Goal: Information Seeking & Learning: Understand process/instructions

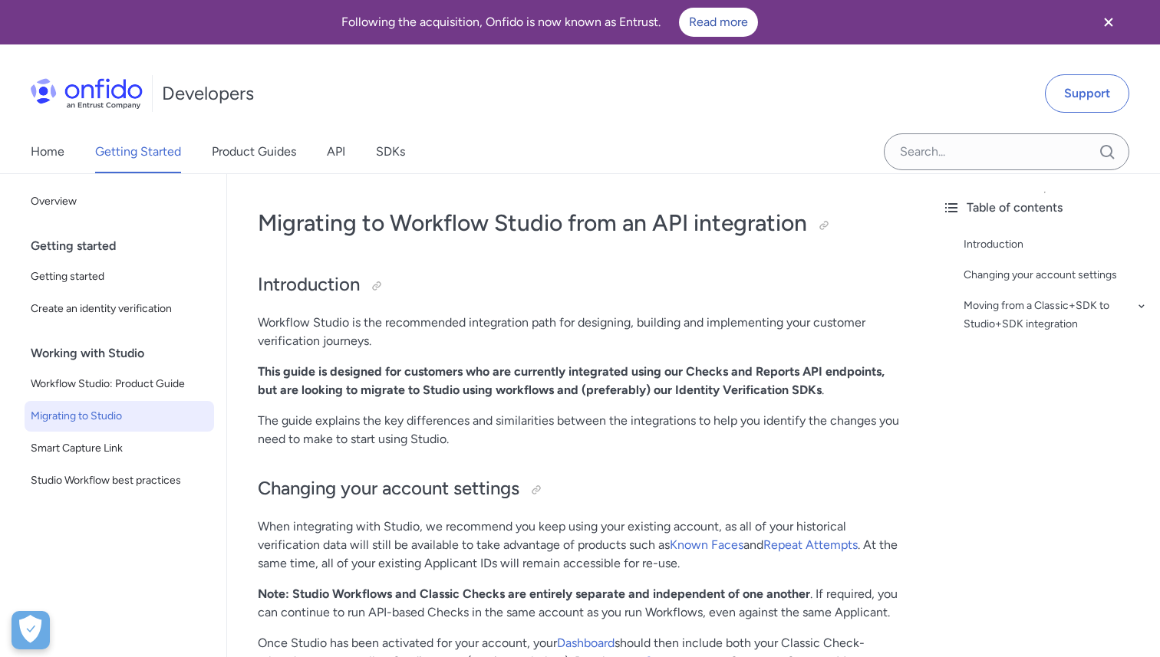
click at [651, 121] on div "Developers Support" at bounding box center [580, 94] width 1160 height 74
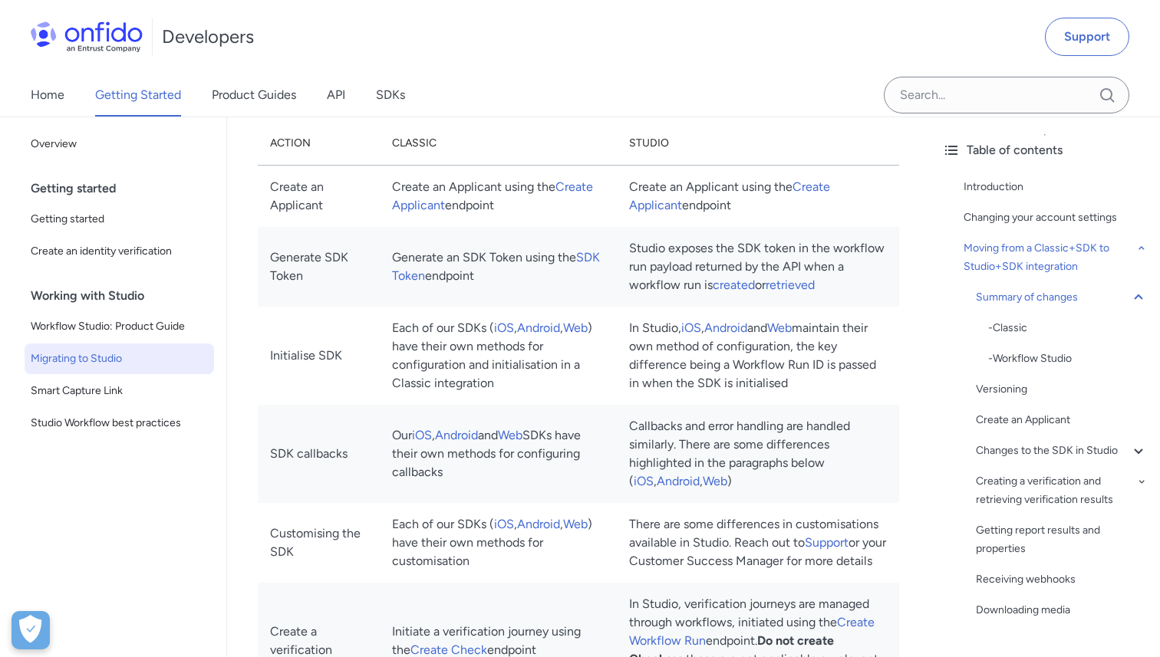
scroll to position [1214, 0]
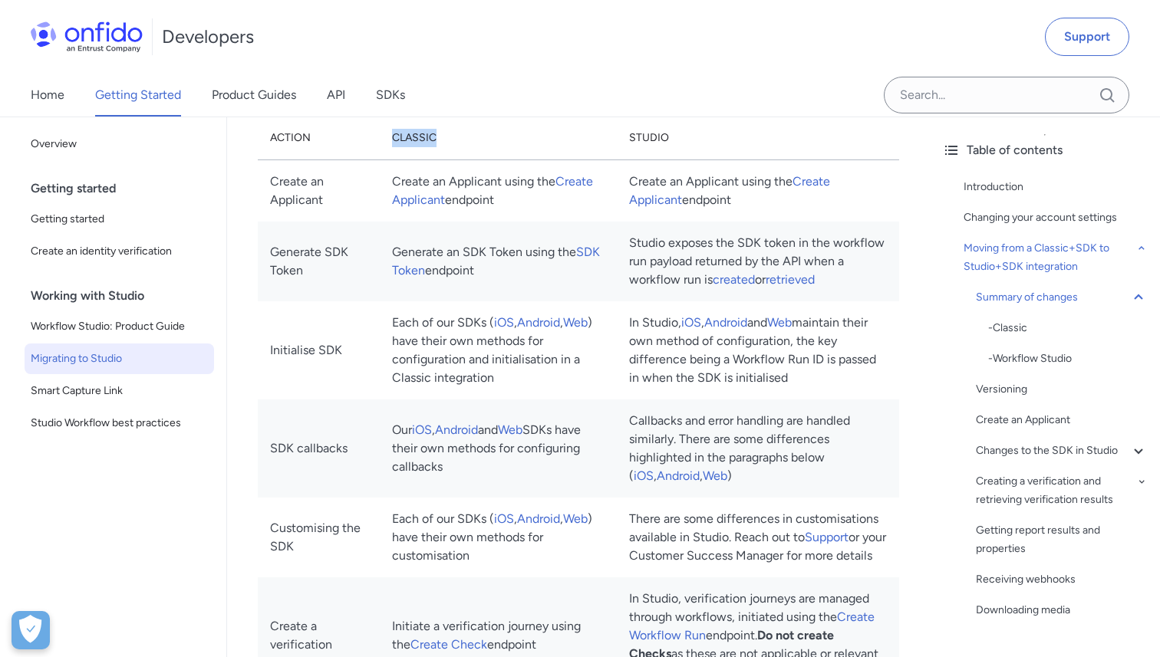
drag, startPoint x: 416, startPoint y: 133, endPoint x: 487, endPoint y: 136, distance: 71.4
click at [487, 136] on th "Classic" at bounding box center [498, 139] width 237 height 44
click at [123, 331] on span "Workflow Studio: Product Guide" at bounding box center [119, 327] width 177 height 18
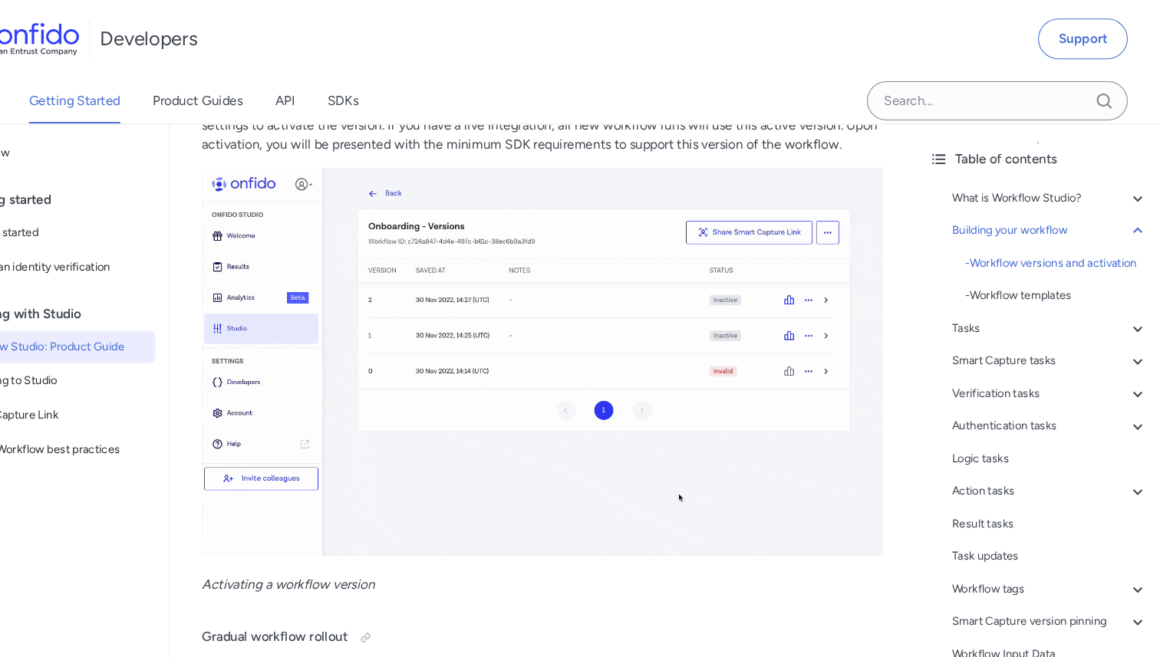
scroll to position [3017, 0]
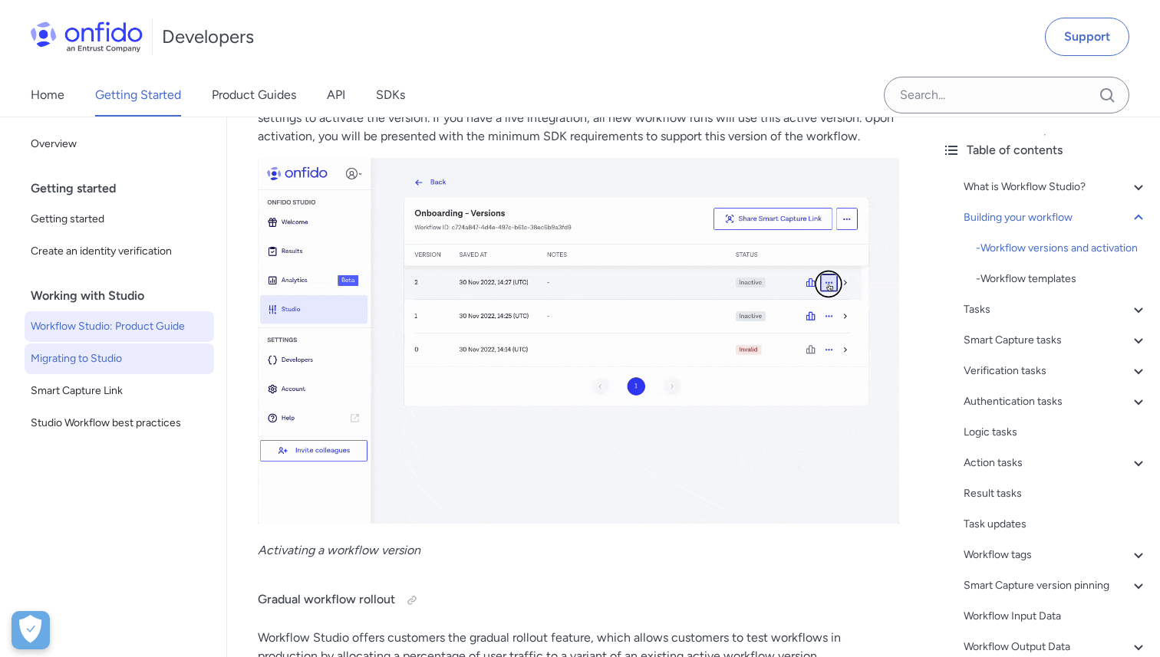
click at [112, 353] on span "Migrating to Studio" at bounding box center [119, 359] width 177 height 18
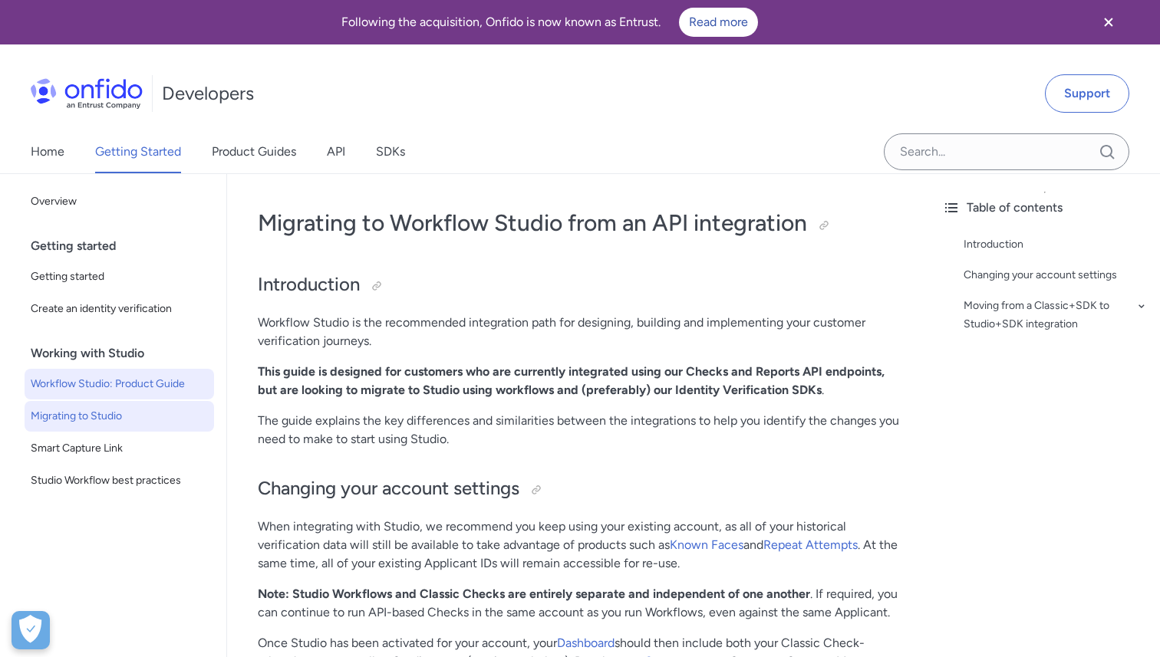
click at [113, 381] on span "Workflow Studio: Product Guide" at bounding box center [119, 384] width 177 height 18
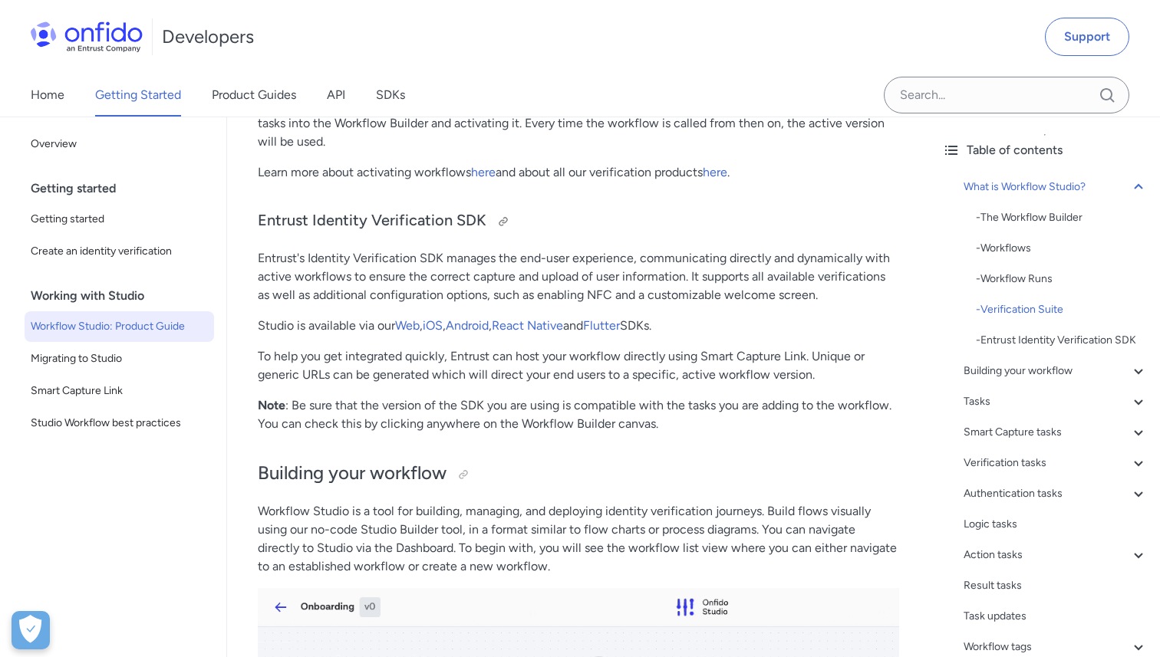
scroll to position [1674, 0]
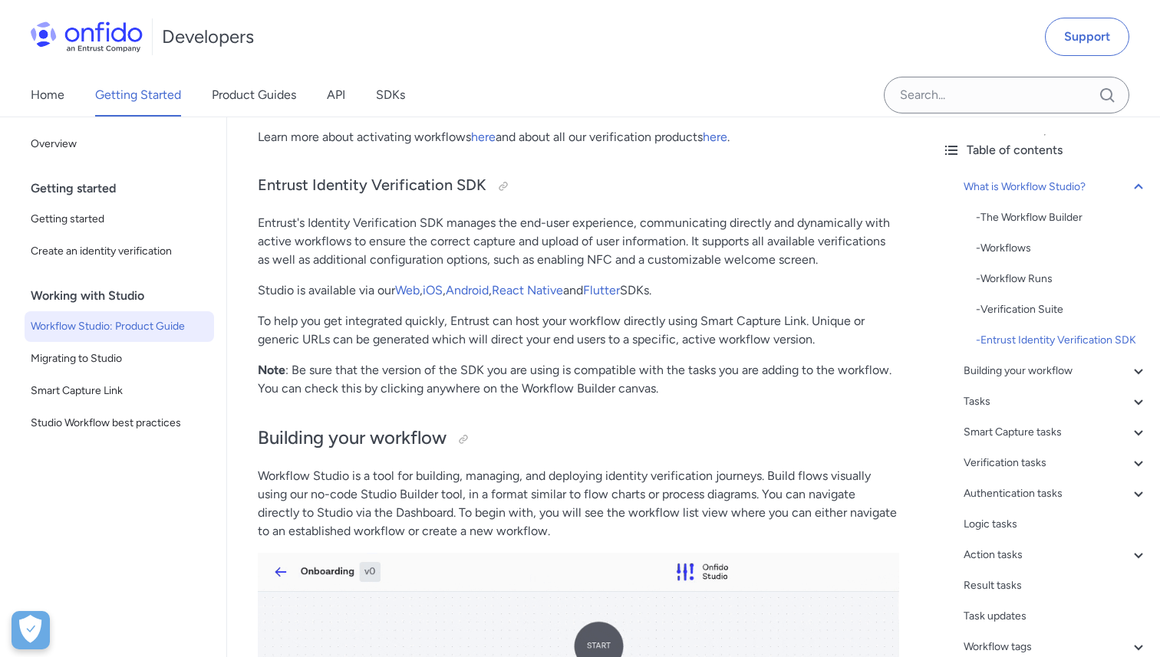
drag, startPoint x: 261, startPoint y: 283, endPoint x: 680, endPoint y: 294, distance: 419.8
click at [680, 293] on p "Studio is available via our Web , iOS , Android , React Native and Flutter SDKs." at bounding box center [578, 291] width 641 height 18
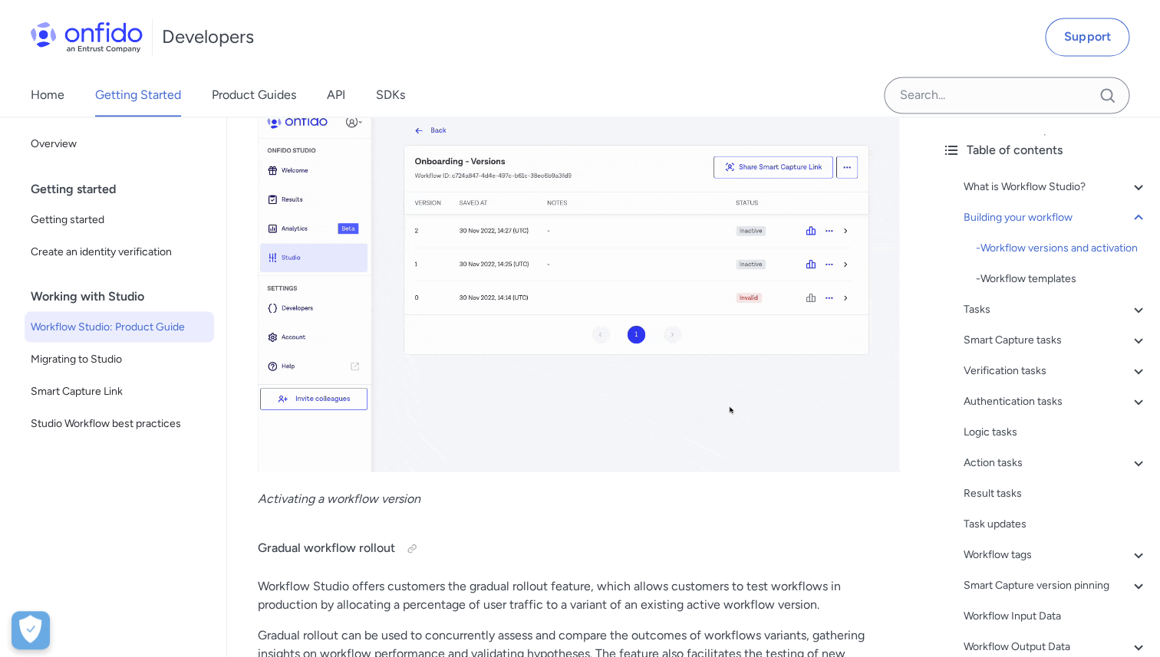
scroll to position [3068, 0]
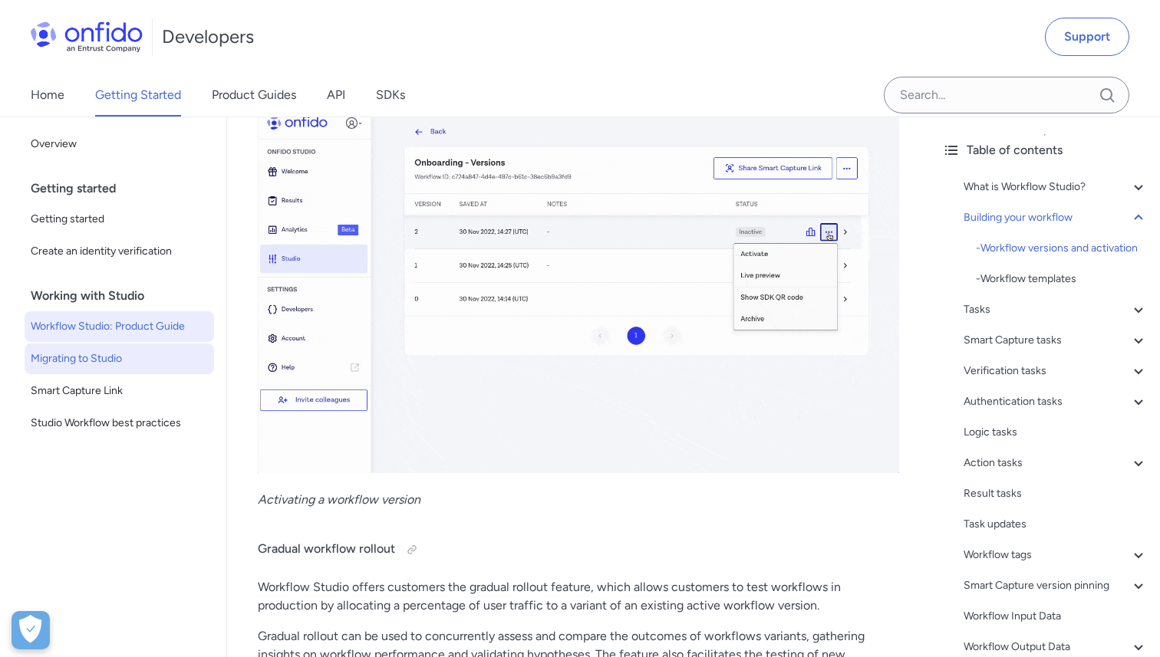
click at [140, 368] on link "Migrating to Studio" at bounding box center [119, 359] width 189 height 31
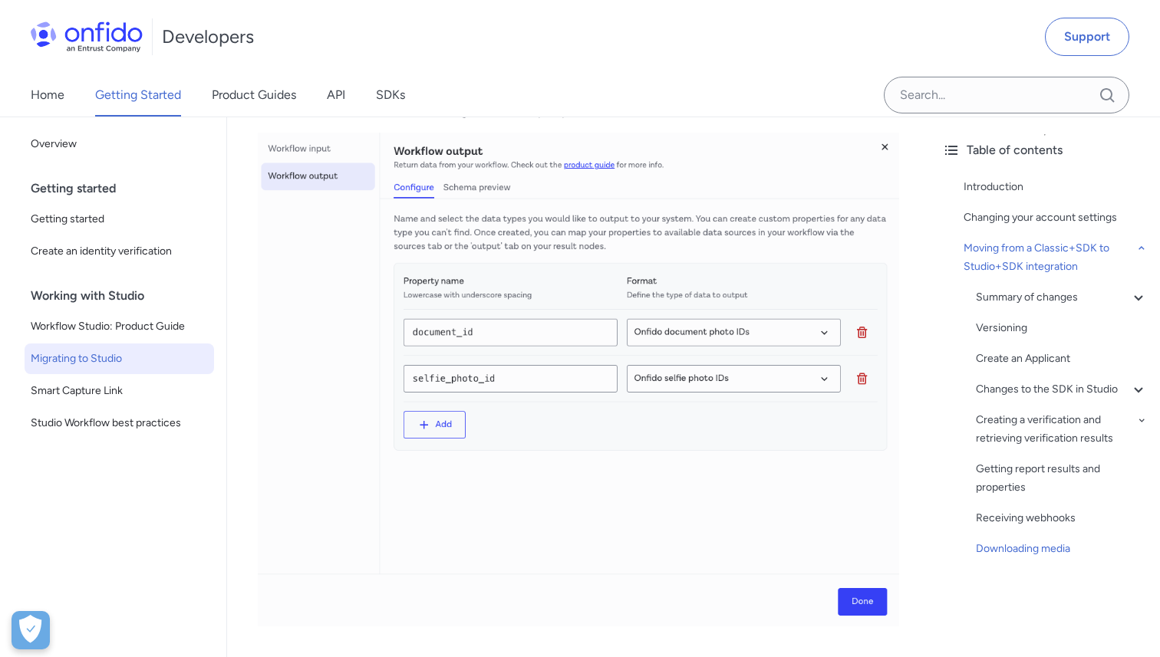
scroll to position [7250, 0]
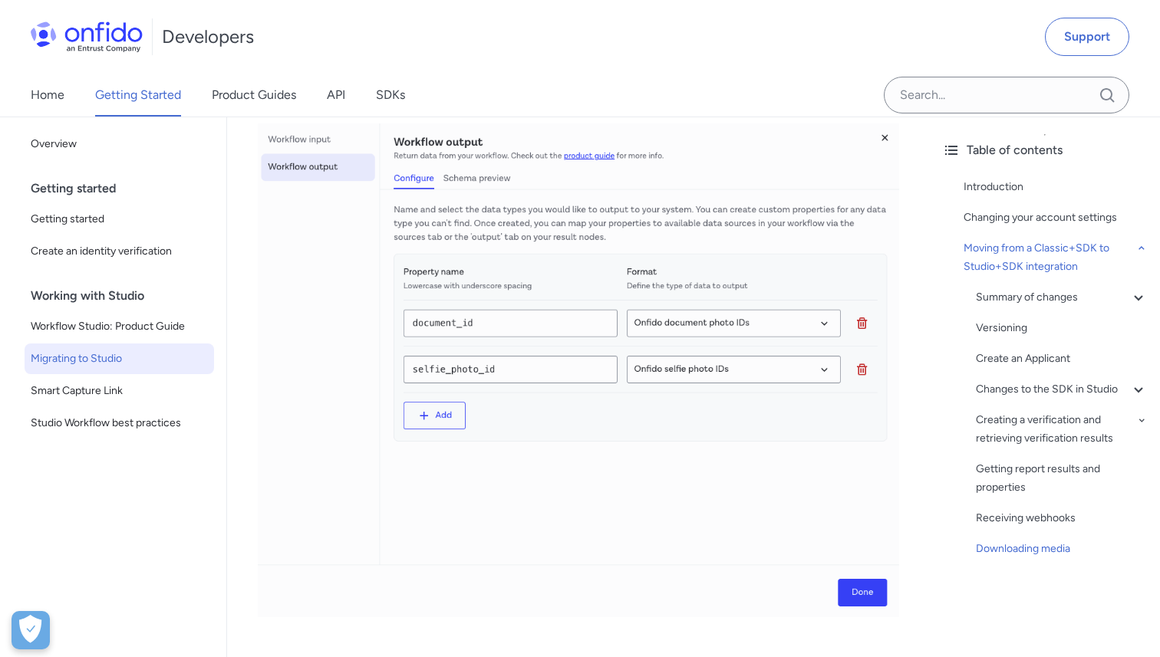
click at [456, 416] on img at bounding box center [578, 371] width 641 height 494
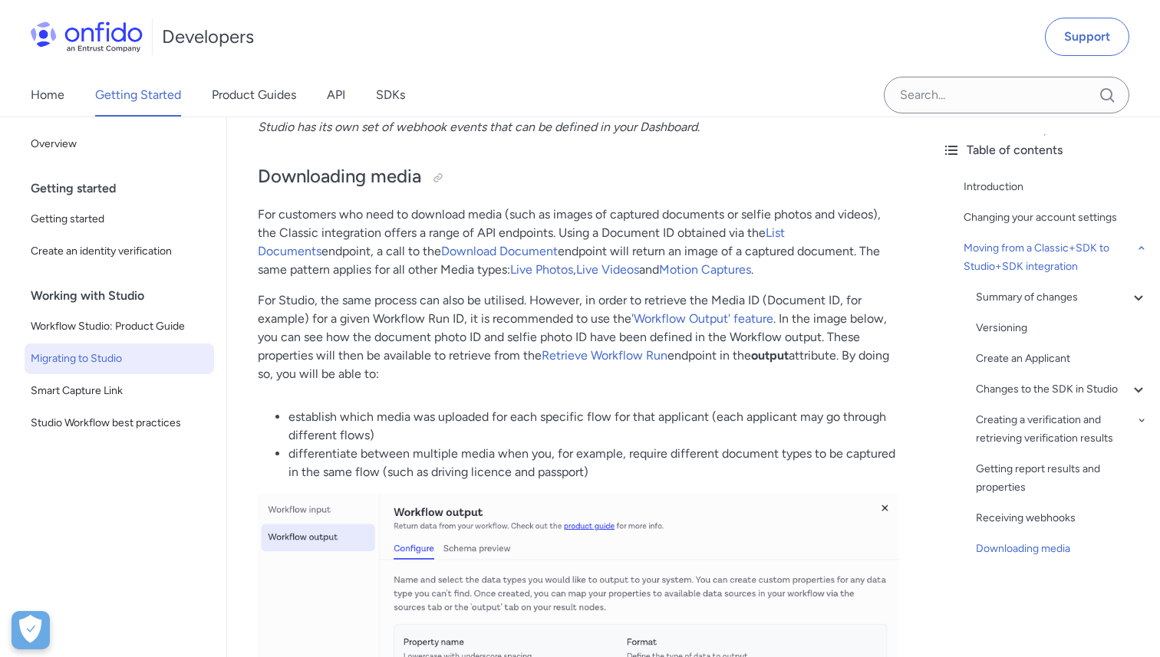
scroll to position [6881, 0]
drag, startPoint x: 535, startPoint y: 360, endPoint x: 776, endPoint y: 362, distance: 240.1
click at [776, 362] on p "For Studio, the same process can also be utilised. However, in order to retriev…" at bounding box center [578, 336] width 641 height 92
click at [776, 361] on strong "output" at bounding box center [770, 354] width 38 height 15
